Goal: Task Accomplishment & Management: Complete application form

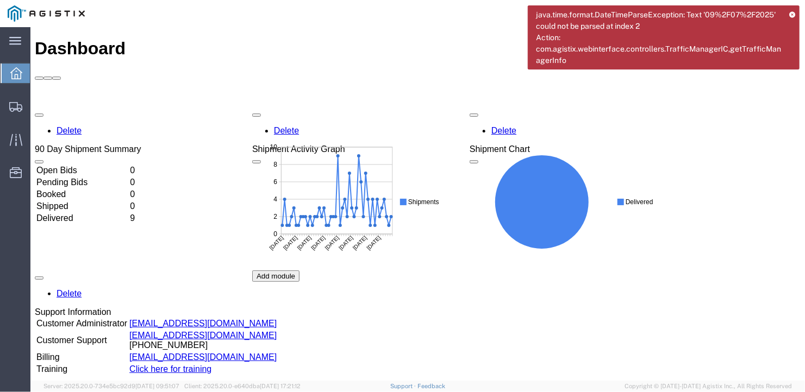
click at [793, 13] on icon at bounding box center [792, 14] width 6 height 6
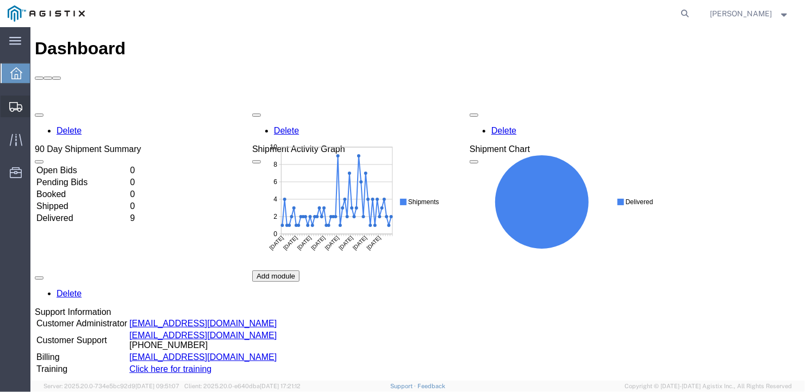
click at [0, 0] on span "Create Shipment" at bounding box center [0, 0] width 0 height 0
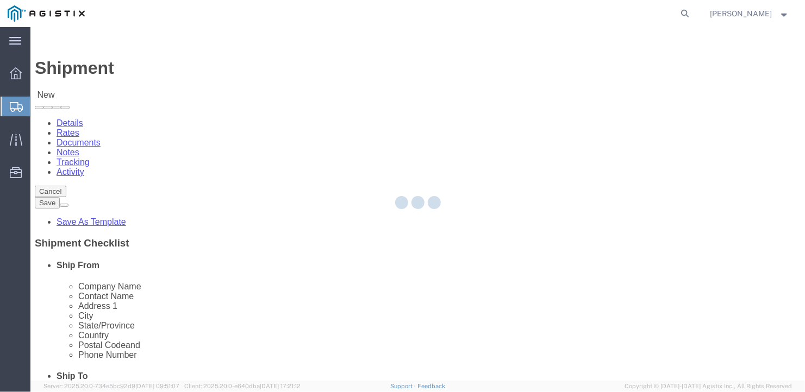
select select
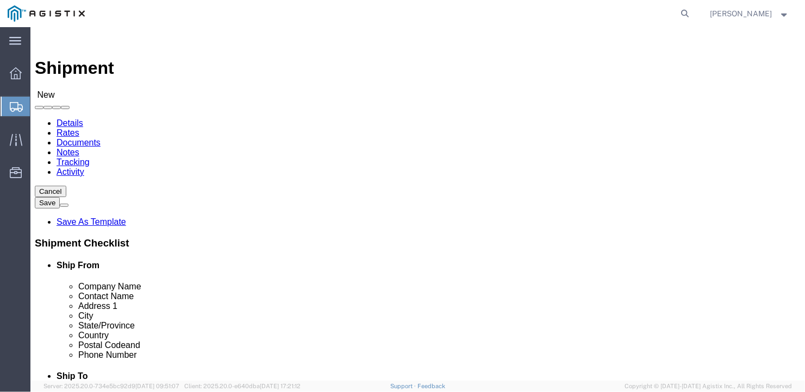
click select "Select General Dynamics Bath Iron Works"
select select "8114"
click select "Select General Dynamics Bath Iron Works"
select select
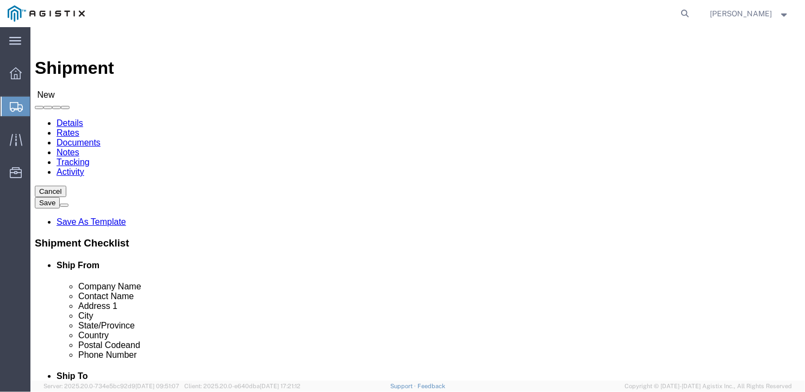
click input "text"
type input "Arcellor-[GEOGRAPHIC_DATA]"
click input "text"
type input "[PERSON_NAME]"
type input "[STREET_ADDRESS][PERSON_NAME]"
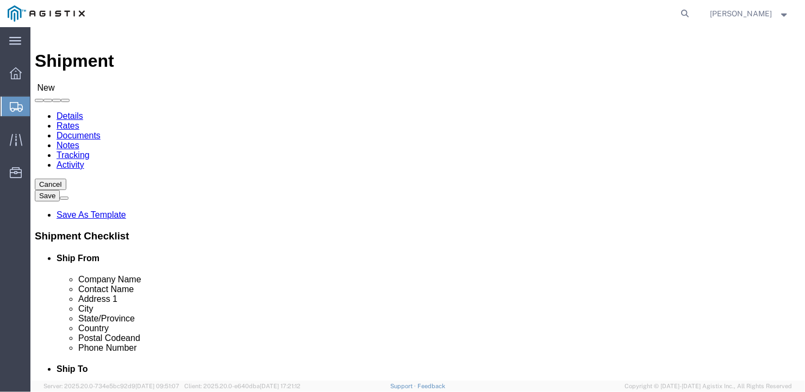
scroll to position [197, 0]
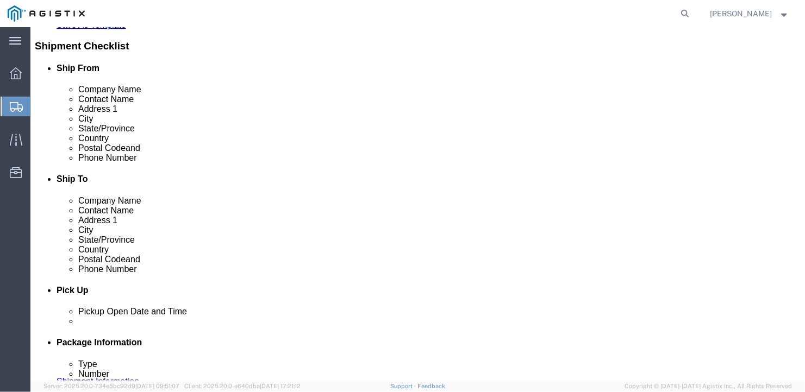
type input "[GEOGRAPHIC_DATA]"
type input "P"
type input "Pen"
type input "19320"
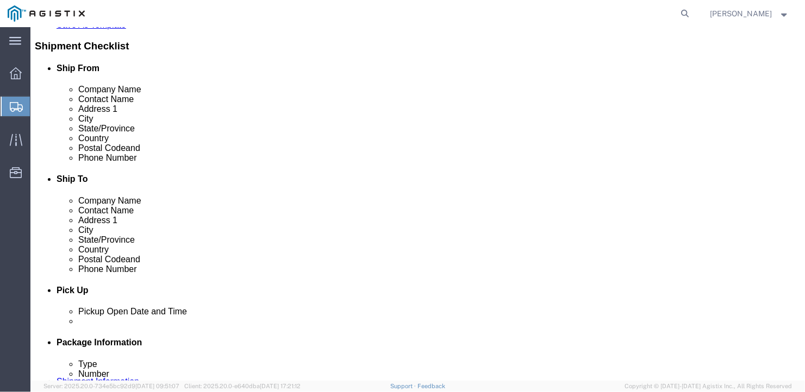
scroll to position [0, 0]
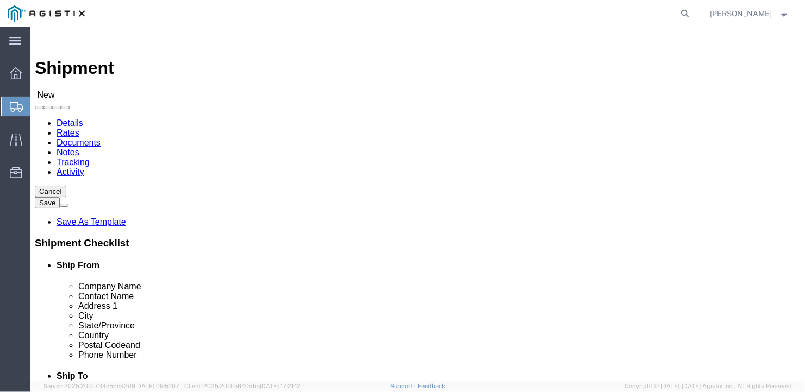
type input "[PHONE_NUMBER]"
click select "Select Bath - 50 YARD REC [US_STATE][GEOGRAPHIC_DATA] - 700 [US_STATE][GEOGRAPH…"
select select "15691"
click select "Select Bath - 50 YARD REC [US_STATE][GEOGRAPHIC_DATA] - 700 [US_STATE][GEOGRAPH…"
click input "text"
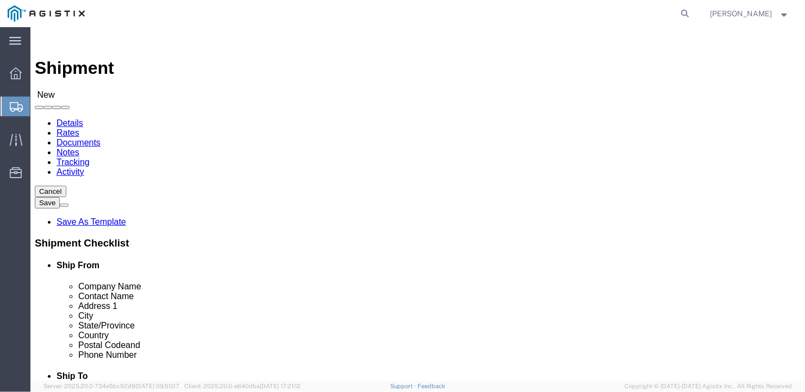
type input "American Steel"
drag, startPoint x: 408, startPoint y: 320, endPoint x: 379, endPoint y: 308, distance: 30.7
click div "Ben"
type input "[PERSON_NAME]"
type input "[STREET_ADDRESS][PERSON_NAME]"
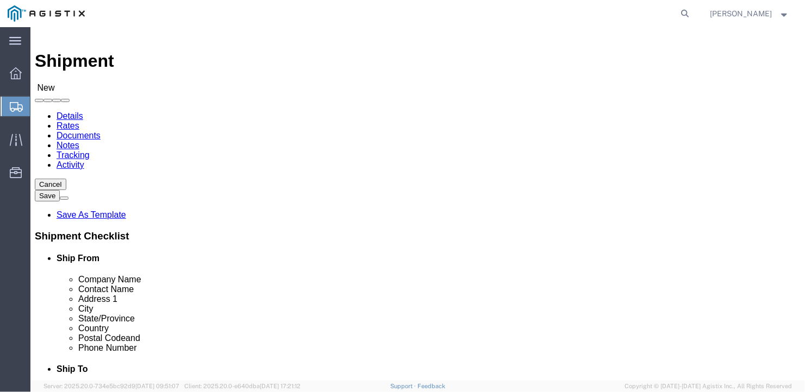
scroll to position [197, 0]
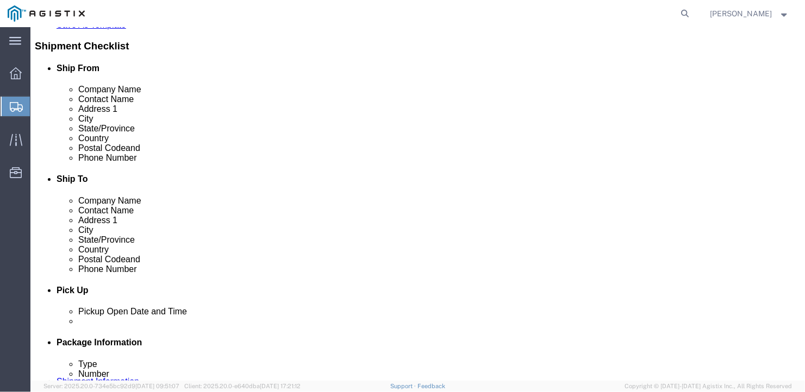
type input "[GEOGRAPHIC_DATA]"
type input "M"
type input "Main"
type input "04530"
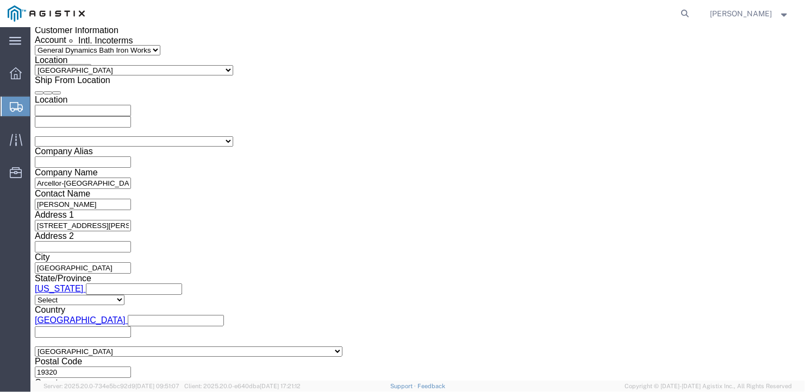
scroll to position [686, 0]
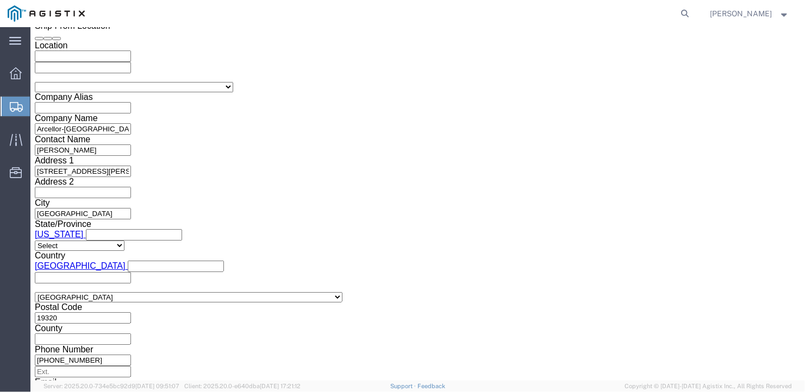
type input "[PHONE_NUMBER]"
click select "Select Air Less than Truckload Multi-Leg Ocean Freight Rail Small Parcel Truckl…"
select select "TL"
click select "Select Air Less than Truckload Multi-Leg Ocean Freight Rail Small Parcel Truckl…"
click select "Select 1-Ton (PSS) 10 Wheel 10 Yard Dump Truck 20 Yard Dump Truck Bobtail Botto…"
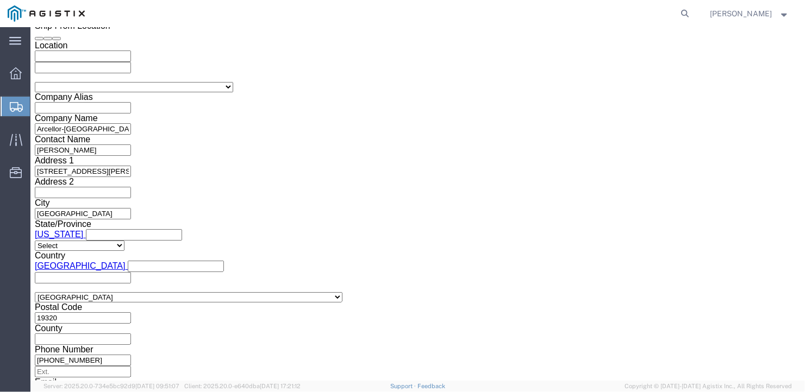
select select "FLBD"
click select "Select 1-Ton (PSS) 10 Wheel 10 Yard Dump Truck 20 Yard Dump Truck Bobtail Botto…"
click select "Select 35 Feet 20 Feet 28 Feet 53 Feet 40 Feet 48 Feet"
select select "53FT"
click select "Select 35 Feet 20 Feet 28 Feet 53 Feet 40 Feet 48 Feet"
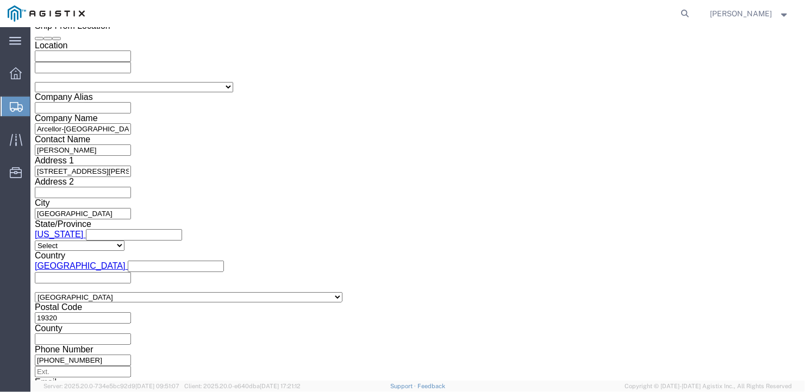
scroll to position [755, 0]
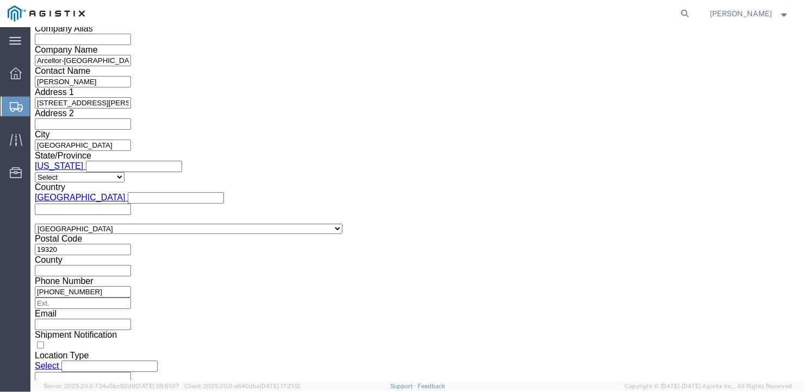
click button "Continue"
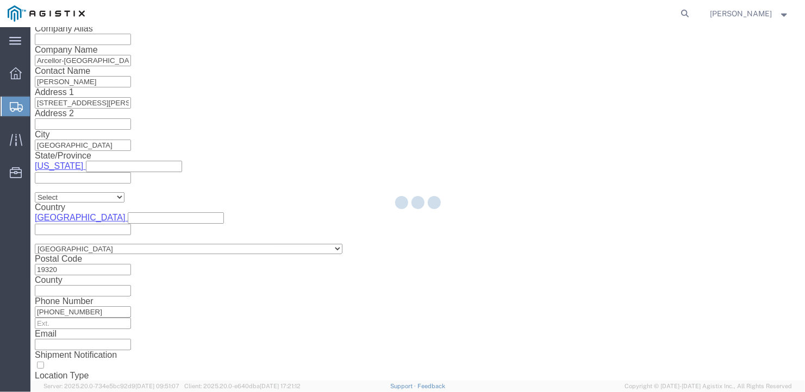
scroll to position [12, 0]
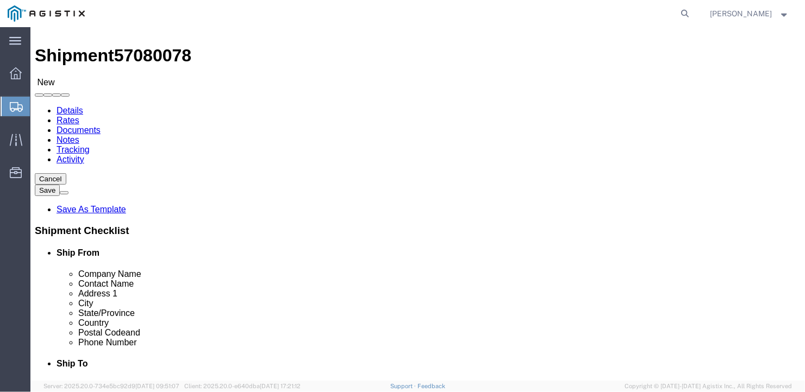
click select "Select Bale(s) Basket(s) Bolt(s) Bottle(s) Buckets Bulk Bundle(s) Can(s) Cardbo…"
select select "BULK"
click select "Select Bale(s) Basket(s) Bolt(s) Bottle(s) Buckets Bulk Bundle(s) Can(s) Cardbo…"
drag, startPoint x: 119, startPoint y: 217, endPoint x: 103, endPoint y: 216, distance: 15.8
click div "1"
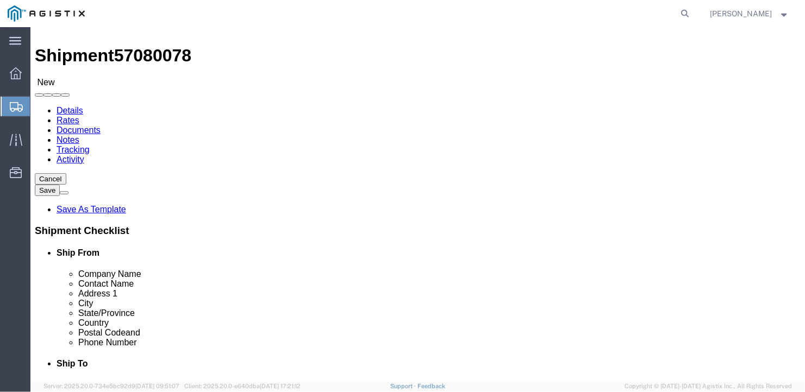
type input "5"
click input "text"
type input "486.625"
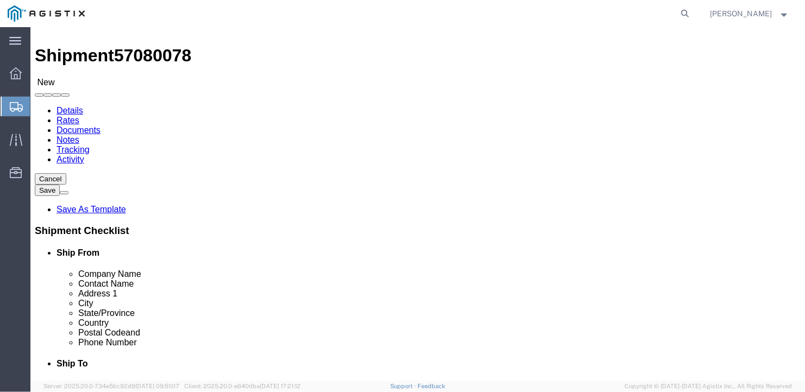
click input "text"
type input "126.75"
drag, startPoint x: 127, startPoint y: 259, endPoint x: 78, endPoint y: 257, distance: 48.4
click div "Weight 0.00 Select kgs lbs Ship. t°"
type input "43023"
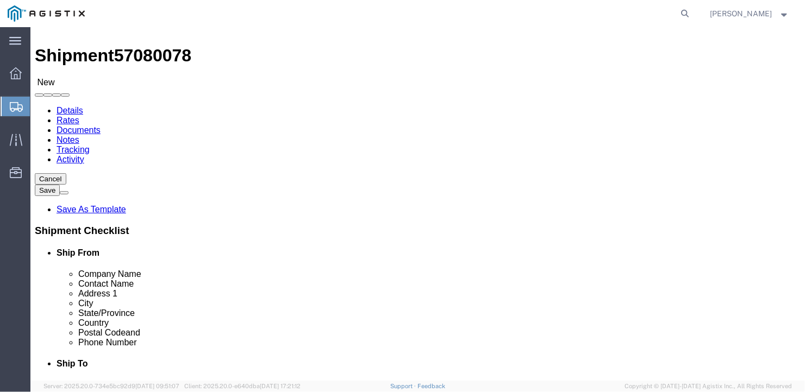
click div "5 x Bulk Package Type Select Bale(s) Basket(s) Bolt(s) Bottle(s) Buckets Bulk B…"
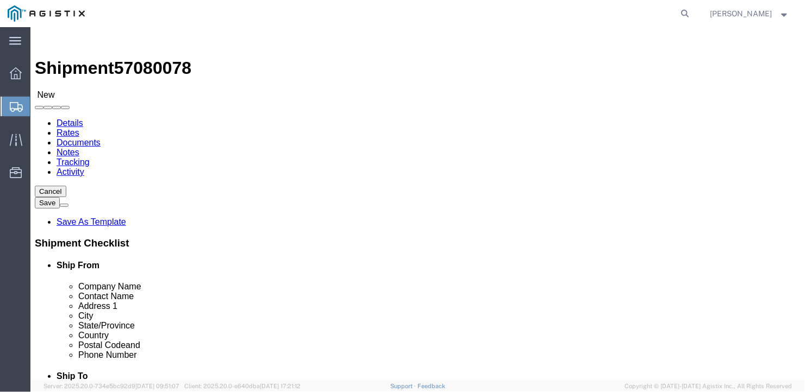
click link "Add Content"
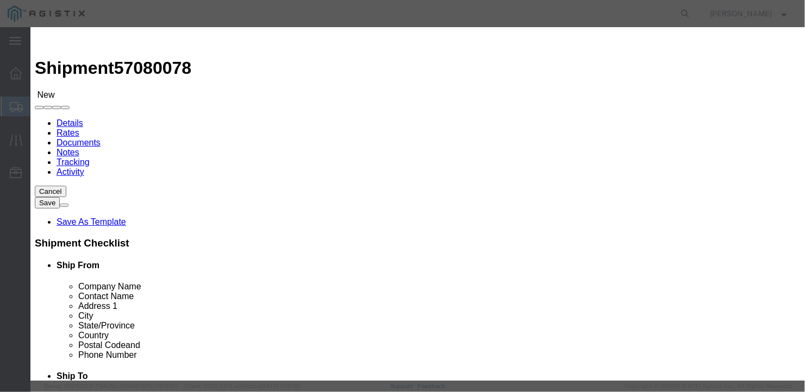
click input "text"
type input "wide steel"
drag, startPoint x: 208, startPoint y: 107, endPoint x: 185, endPoint y: 101, distance: 24.0
click div "0"
type input "5"
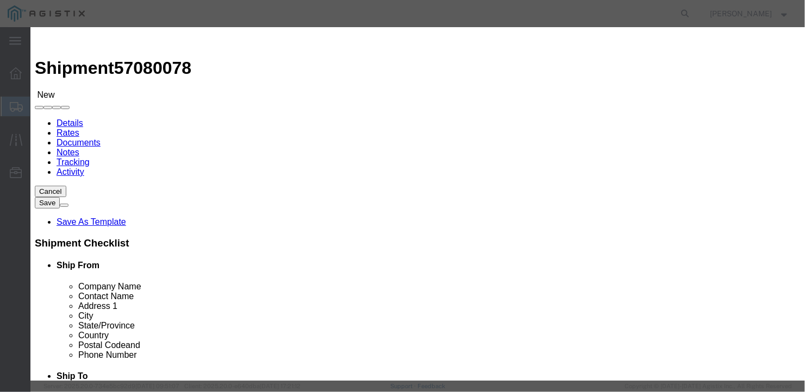
click input "text"
type input "1"
click button "Save & Close"
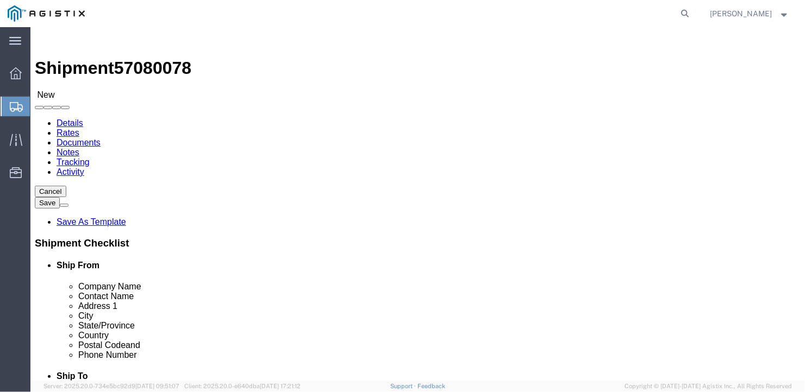
click button "Rate Shipment"
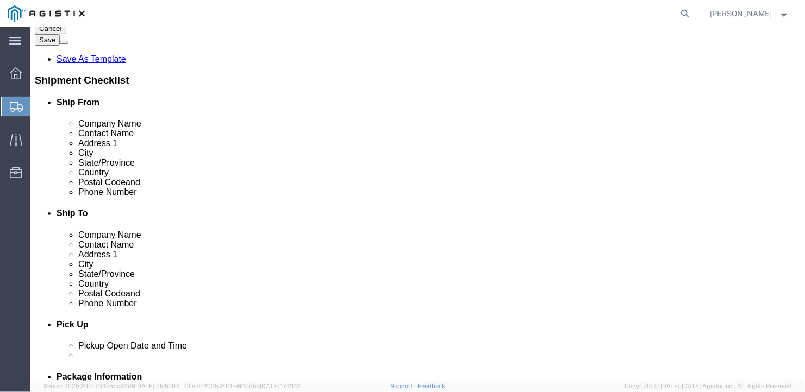
scroll to position [177, 0]
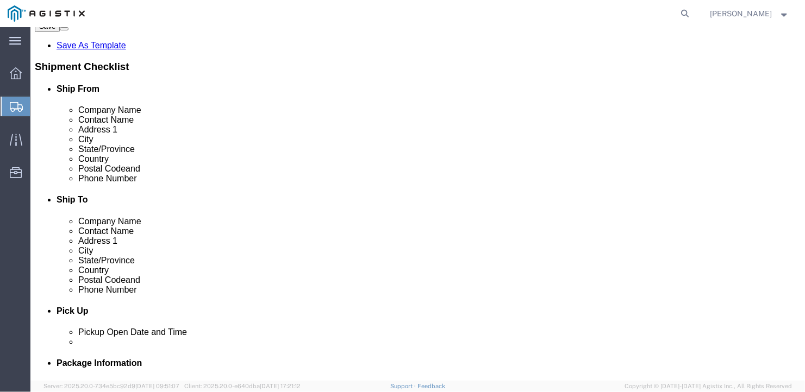
click button "Previous"
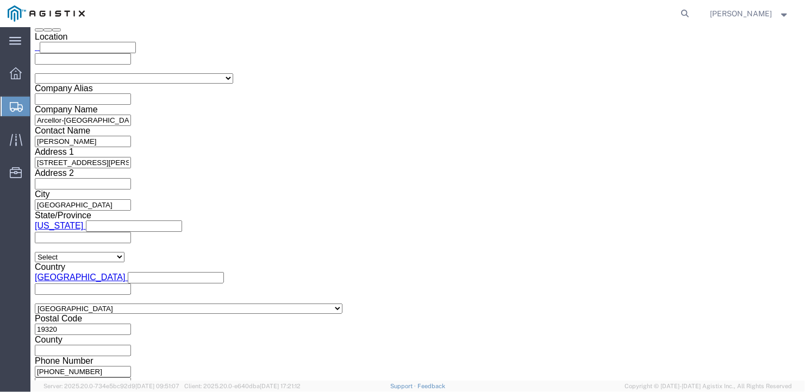
scroll to position [800, 0]
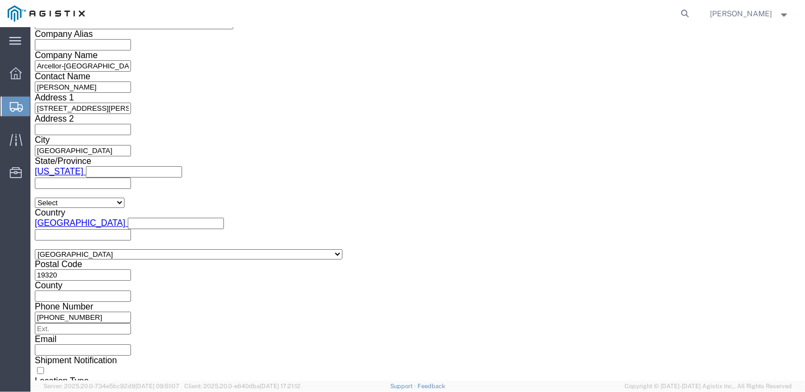
click button "Continue"
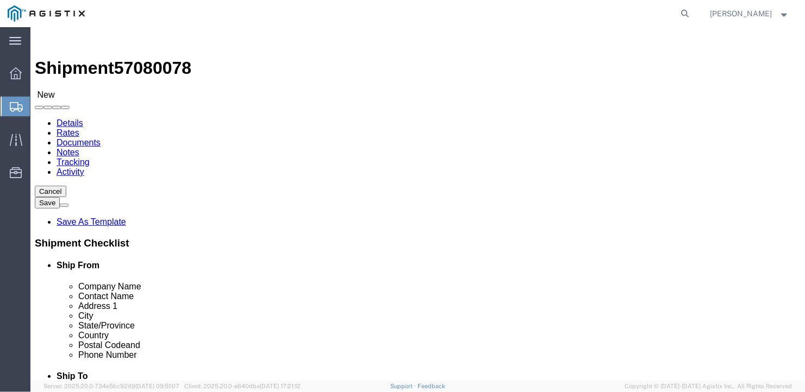
scroll to position [54, 0]
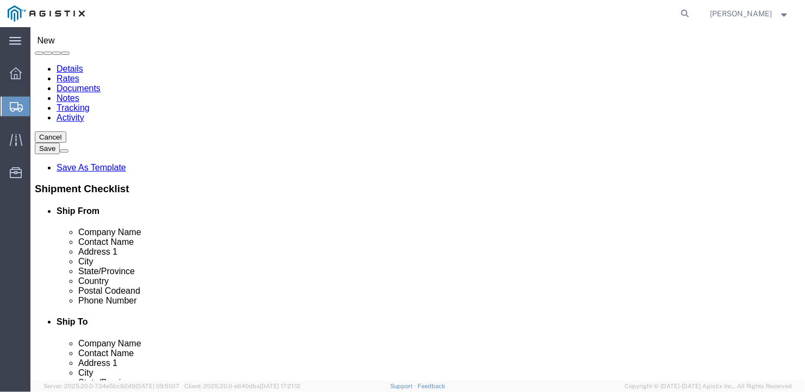
click input "/ Height : This field is required."
type input "12"
click button "Rate Shipment"
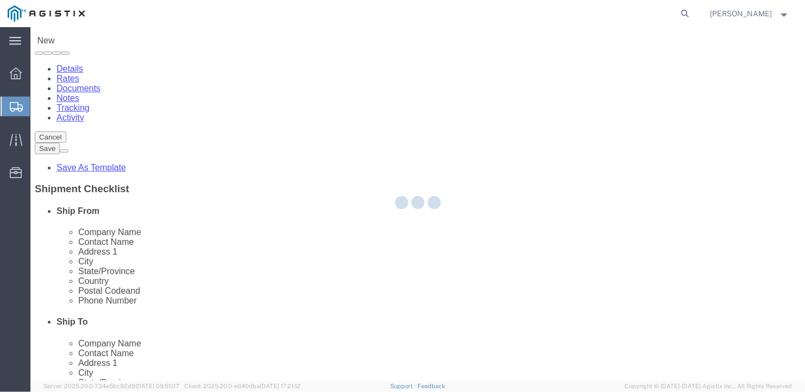
scroll to position [0, 0]
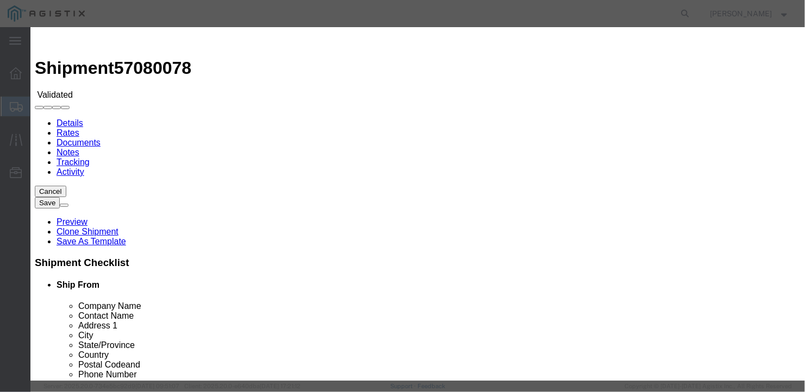
select select "6922"
select select "16774"
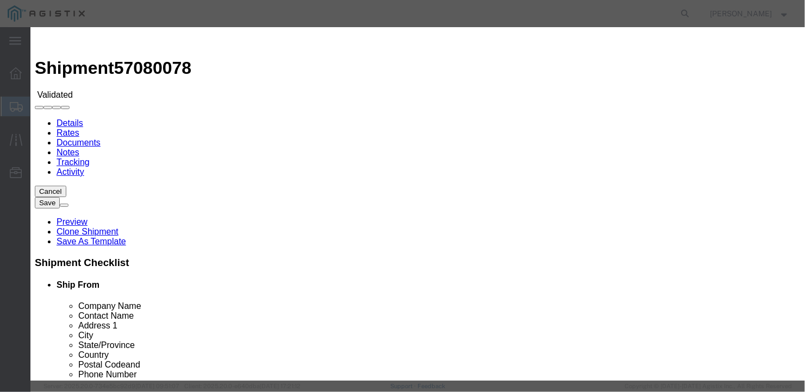
type input "2800"
type input "2,800.00"
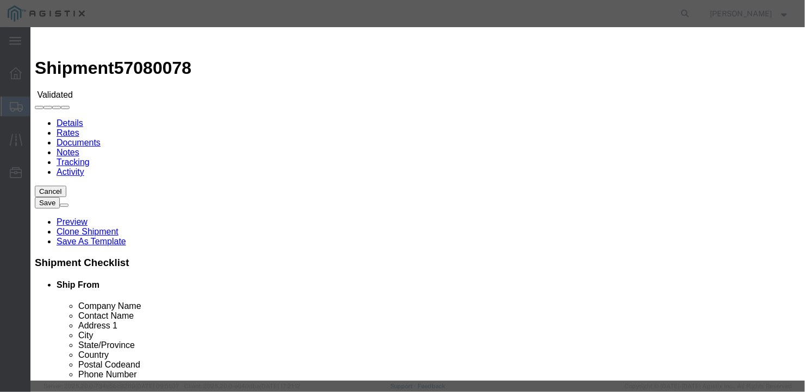
type input "27305"
type input "[PERSON_NAME]"
type input "[PHONE_NUMBER]"
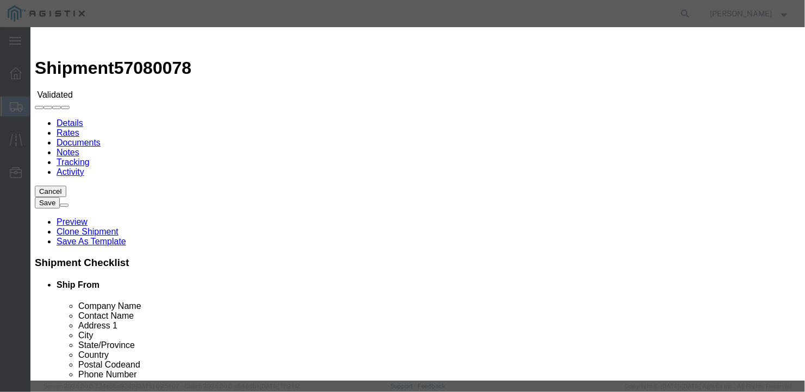
type input "[DATE]"
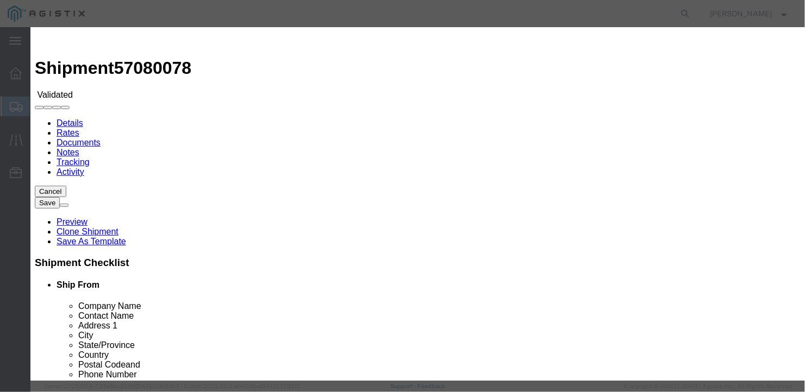
select select "1200"
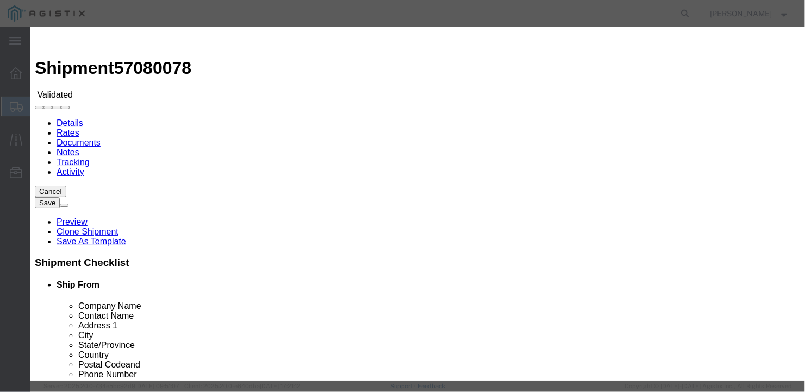
type input "[DATE]"
select select "1500"
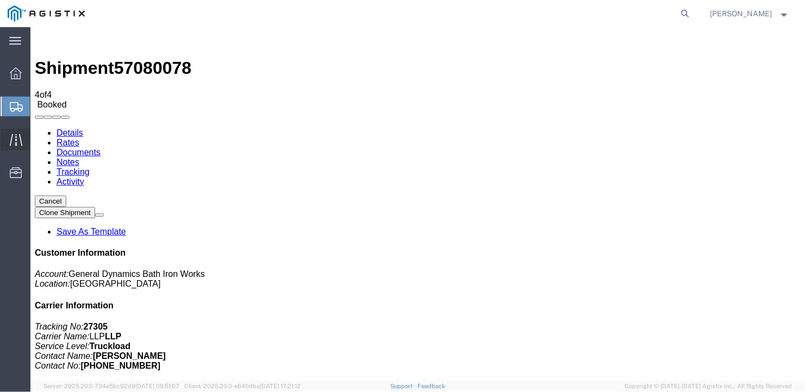
click at [11, 137] on icon at bounding box center [16, 140] width 12 height 12
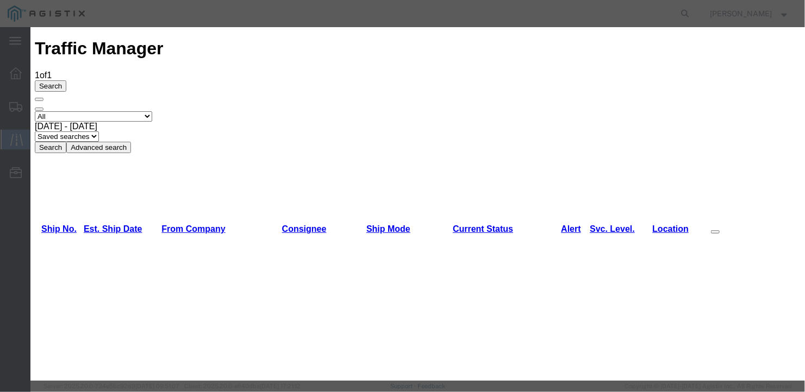
type input "[DATE]"
type input "11:00 AM"
select select "DELIVRED"
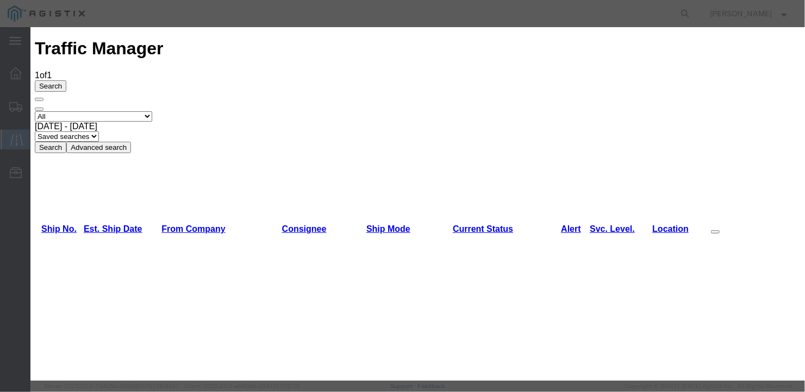
type input "[DATE]"
